Goal: Register for event/course

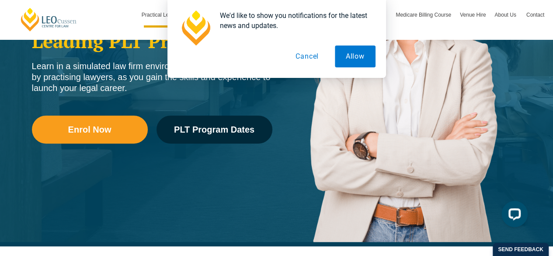
click at [311, 59] on button "Cancel" at bounding box center [307, 56] width 45 height 22
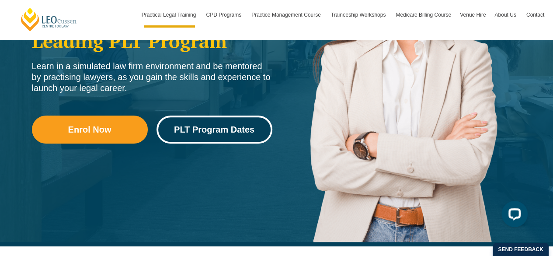
click at [219, 128] on span "PLT Program Dates" at bounding box center [214, 129] width 80 height 9
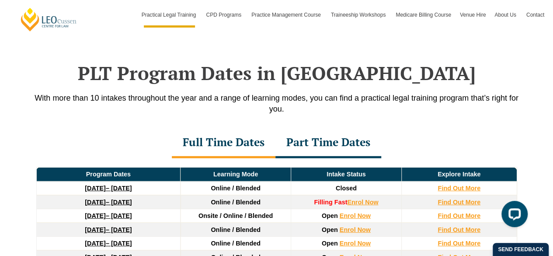
scroll to position [1128, 0]
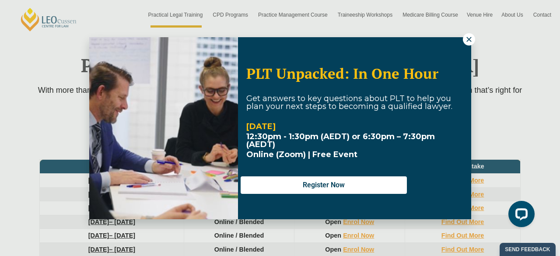
click at [467, 38] on icon at bounding box center [468, 39] width 5 height 5
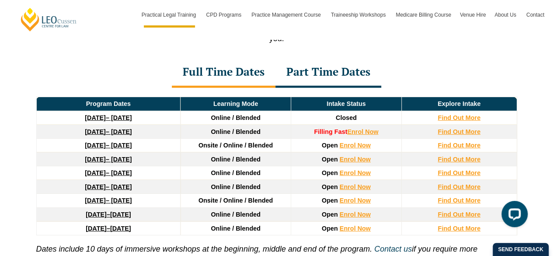
scroll to position [1198, 0]
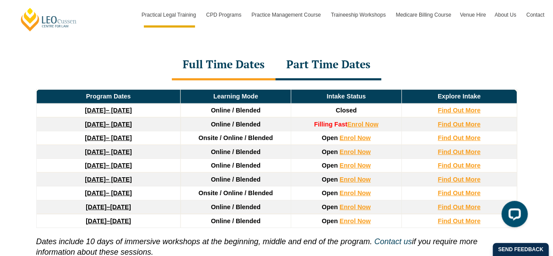
click at [239, 50] on div "Full Time Dates" at bounding box center [224, 65] width 104 height 31
click at [323, 53] on div "Part Time Dates" at bounding box center [329, 65] width 106 height 31
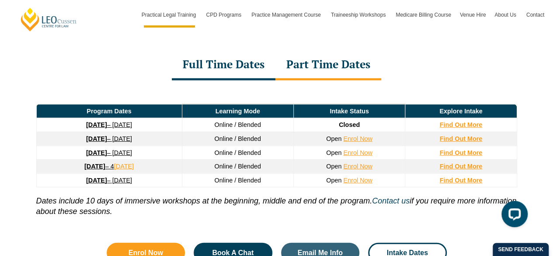
click at [244, 54] on div "Full Time Dates" at bounding box center [224, 65] width 104 height 31
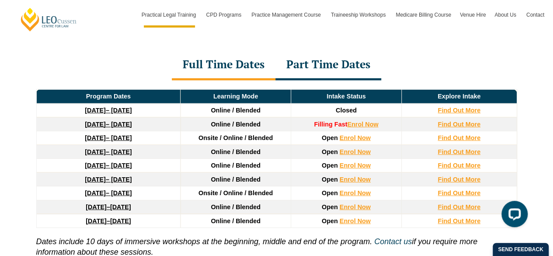
click at [132, 121] on link "8 December 2025 – 8 May 2026" at bounding box center [108, 124] width 47 height 7
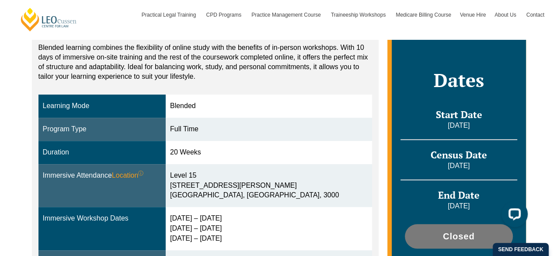
scroll to position [181, 0]
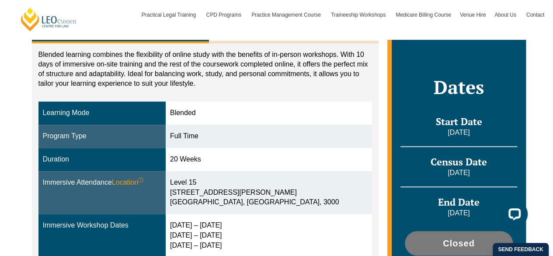
drag, startPoint x: 448, startPoint y: 241, endPoint x: 286, endPoint y: 173, distance: 175.2
click at [286, 173] on td "Level 15 15 William Street Melbourne, Victoria, 3000" at bounding box center [269, 192] width 206 height 43
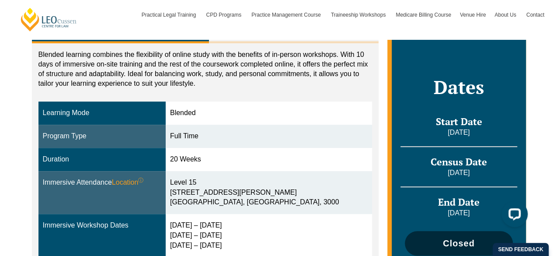
click at [436, 249] on link "Closed" at bounding box center [459, 243] width 108 height 24
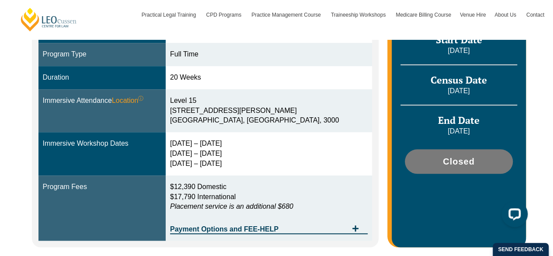
scroll to position [265, 0]
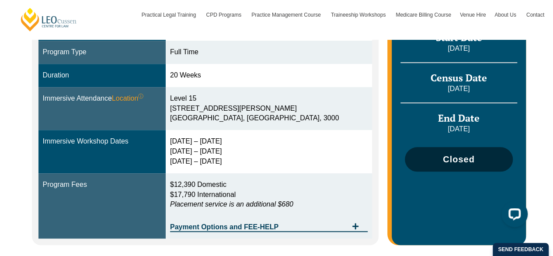
click at [451, 160] on span "Closed" at bounding box center [459, 159] width 32 height 9
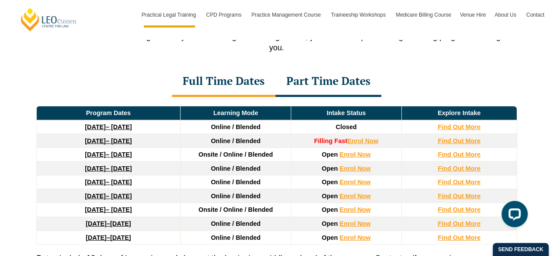
scroll to position [1183, 0]
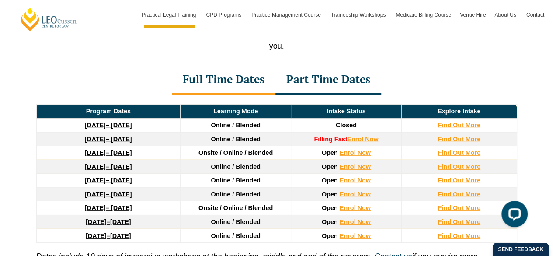
drag, startPoint x: 133, startPoint y: 140, endPoint x: 124, endPoint y: 140, distance: 8.7
click at [124, 149] on link "27 January 2026 – 12 June 2026" at bounding box center [108, 152] width 47 height 7
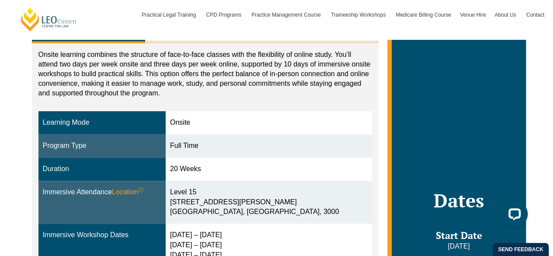
click at [287, 175] on td "20 Weeks" at bounding box center [269, 168] width 206 height 23
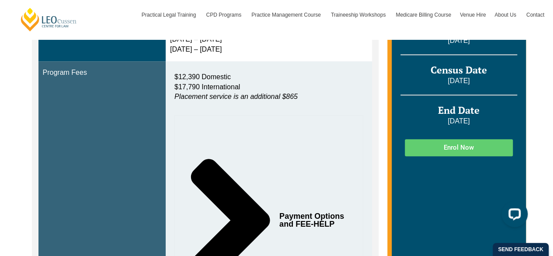
scroll to position [382, 0]
